Goal: Task Accomplishment & Management: Manage account settings

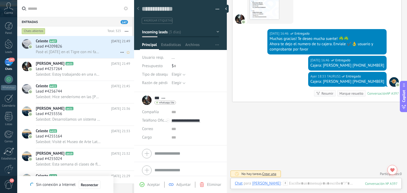
click at [87, 49] on div "Lead #4209826" at bounding box center [83, 46] width 94 height 5
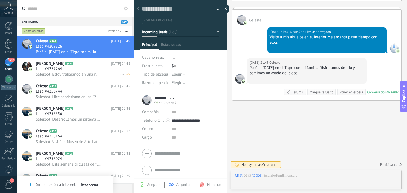
scroll to position [8, 0]
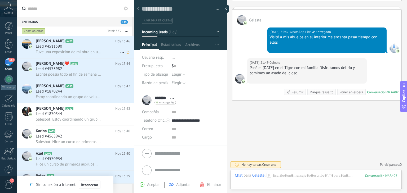
click at [93, 54] on span "Tuve una exposición de mi obra en una galería de arte Fue una experiencia emoci…" at bounding box center [68, 51] width 65 height 5
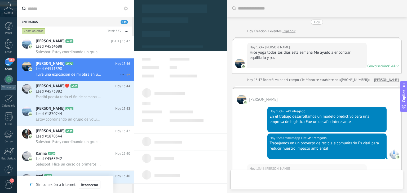
scroll to position [8, 0]
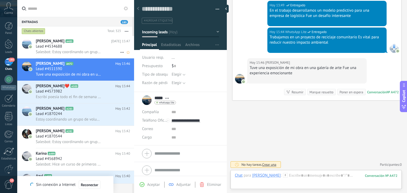
click at [73, 58] on div "[PERSON_NAME] A485 [DATE] 15:47 Lead #4534688 Salesbot: Estoy coordinando un gr…" at bounding box center [85, 47] width 98 height 22
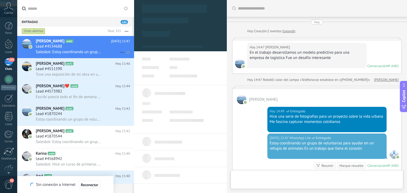
scroll to position [8, 0]
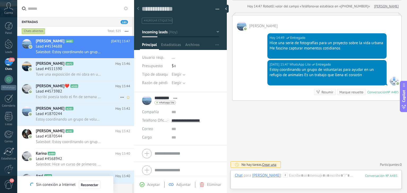
click at [84, 100] on span "Escribí poesía todo el fin de semana Me ayudó a expresar mis emociones" at bounding box center [68, 96] width 65 height 5
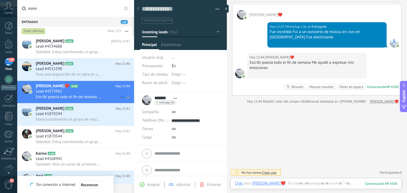
scroll to position [36, 0]
click at [79, 125] on div "[PERSON_NAME] A283 [DATE] 15:42 Lead #1870244 Estoy coordinando un grupo de vol…" at bounding box center [85, 114] width 98 height 22
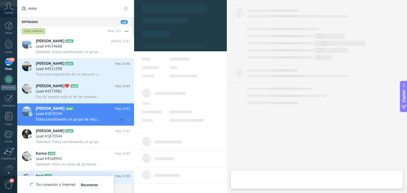
type textarea "**********"
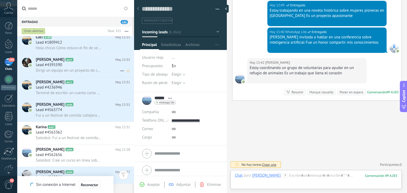
scroll to position [210, 0]
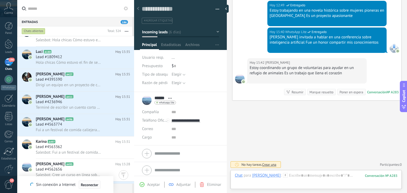
click at [90, 188] on button "Reconectar" at bounding box center [90, 185] width 22 height 8
